Goal: Task Accomplishment & Management: Manage account settings

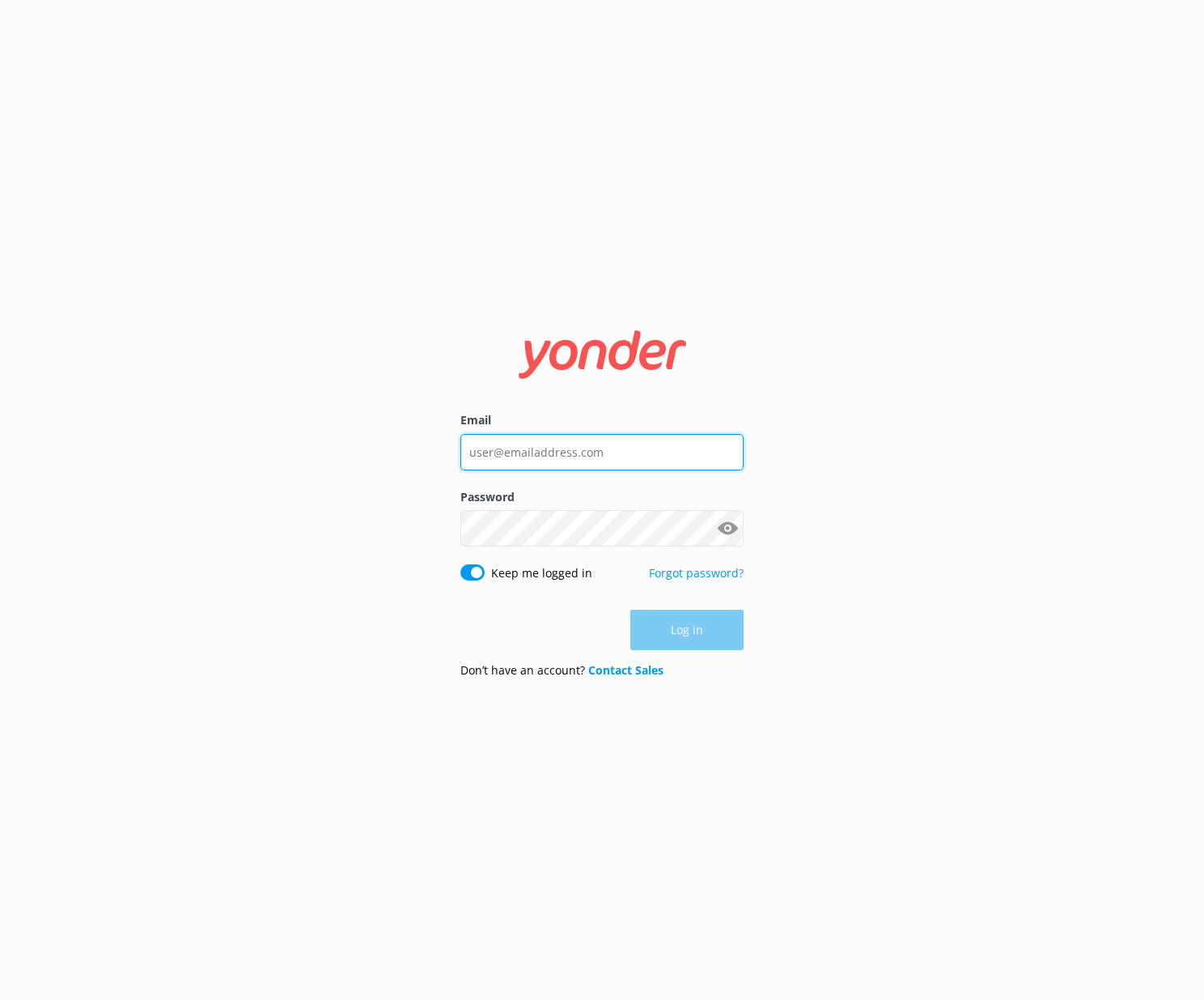
click at [498, 464] on input "Email" at bounding box center [602, 452] width 283 height 36
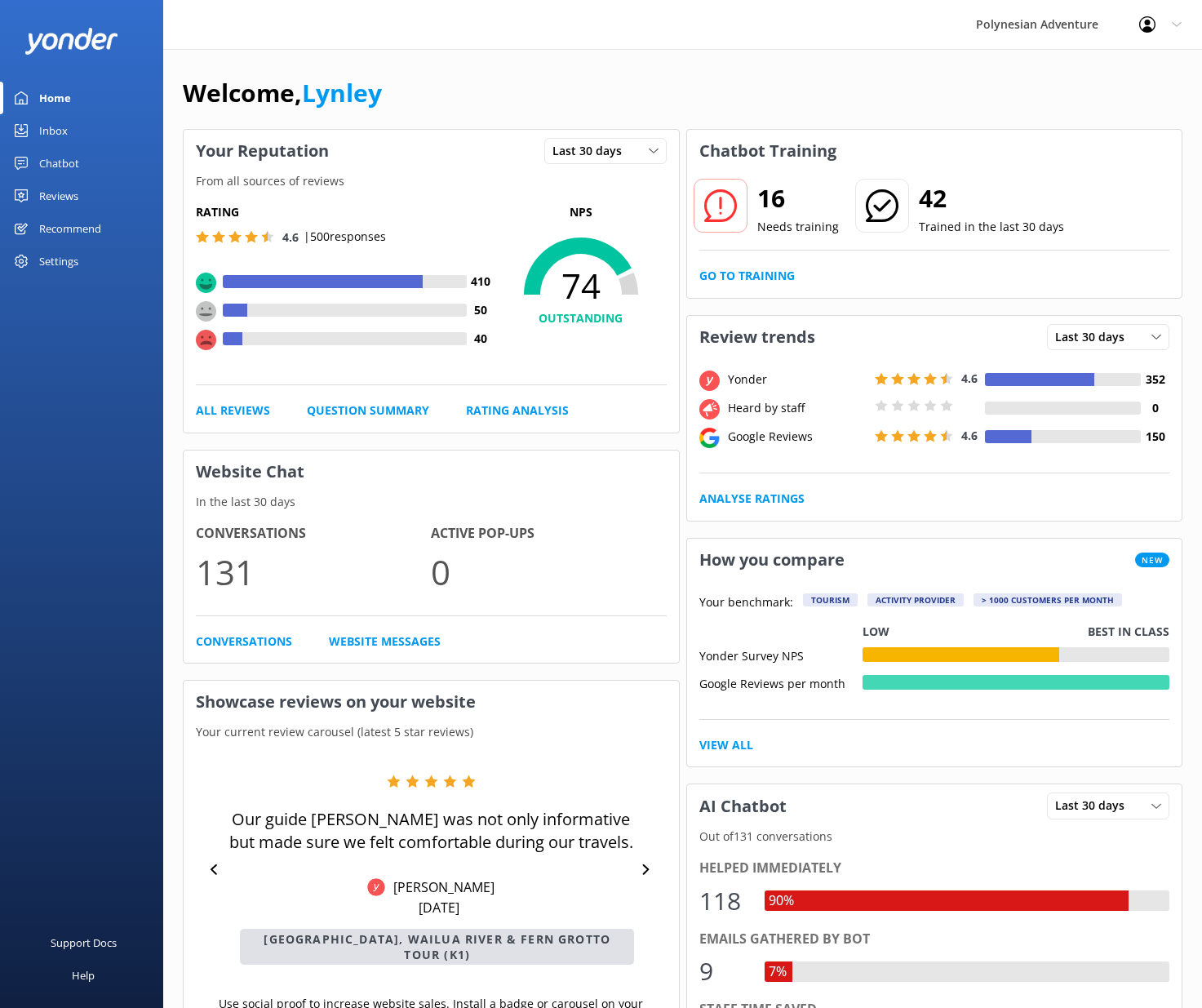
click at [533, 379] on div "Rating 4.6 | 500 responses 410 50 40 NPS 74 OUTSTANDING" at bounding box center [431, 294] width 471 height 182
click at [63, 192] on div "Reviews" at bounding box center [59, 196] width 39 height 32
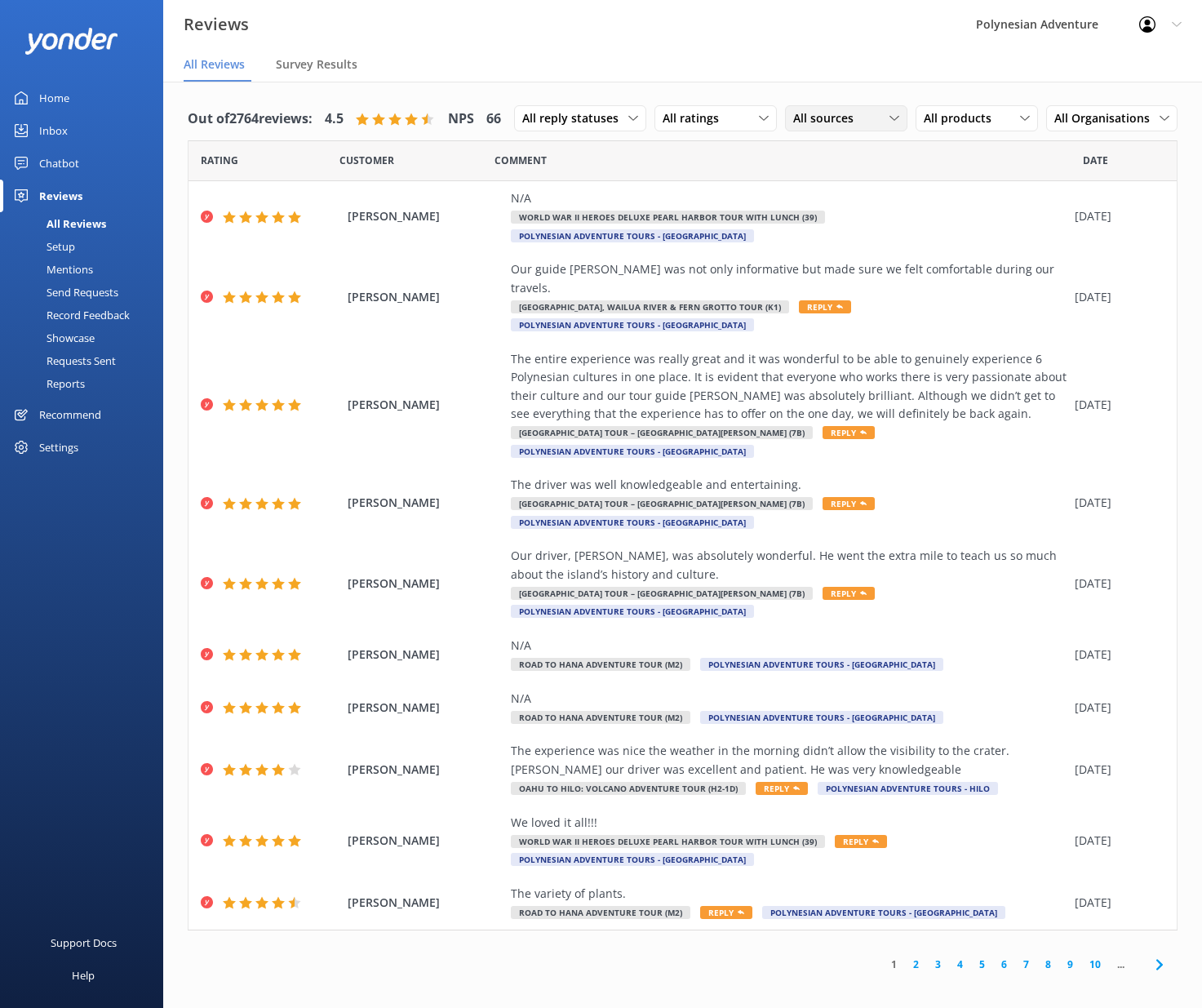
click at [848, 115] on span "All sources" at bounding box center [828, 118] width 70 height 18
click at [862, 185] on div "Yonder survey" at bounding box center [854, 185] width 91 height 16
